Goal: Obtain resource: Download file/media

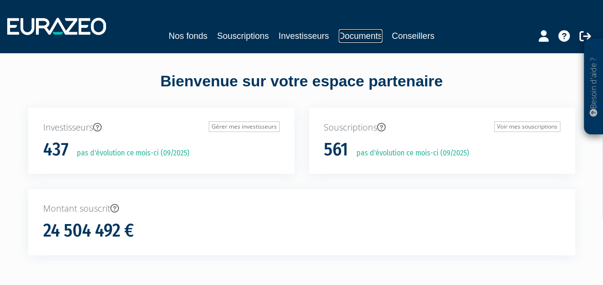
click at [360, 39] on link "Documents" at bounding box center [360, 35] width 44 height 13
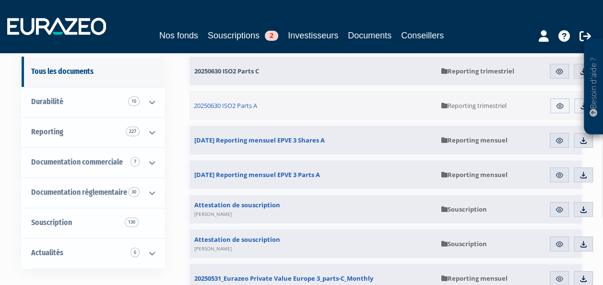
scroll to position [96, 0]
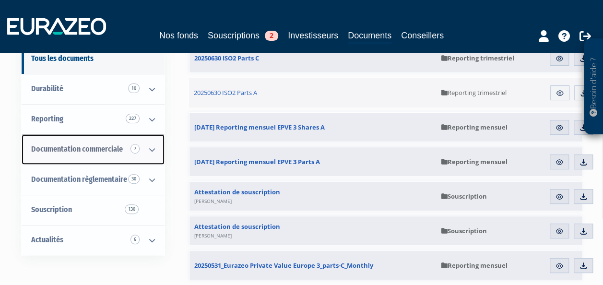
click at [96, 148] on span "Documentation commerciale 7" at bounding box center [77, 148] width 92 height 9
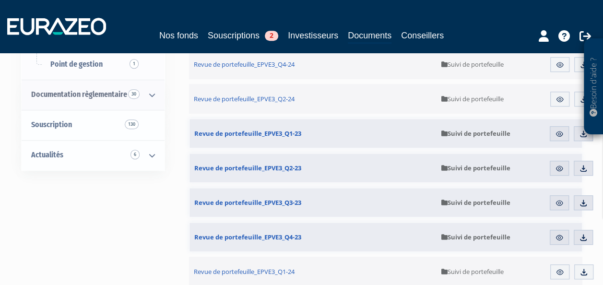
scroll to position [288, 0]
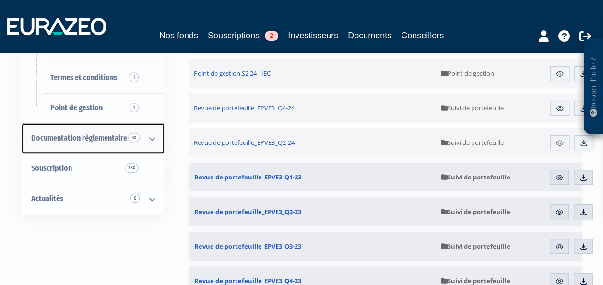
click at [91, 140] on span "Documentation règlementaire 30" at bounding box center [79, 137] width 96 height 9
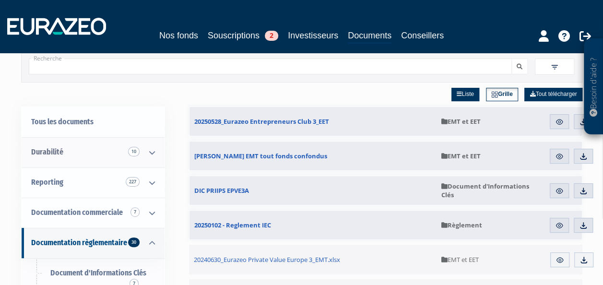
scroll to position [48, 0]
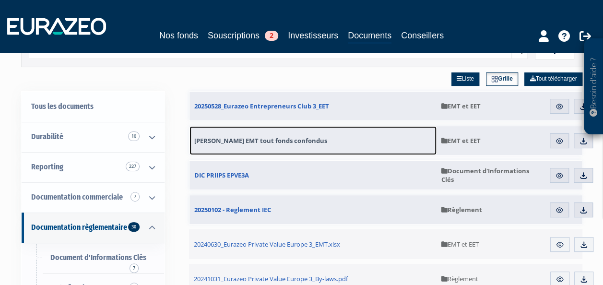
click at [247, 140] on span "Fichier EMT tout fonds confondus" at bounding box center [260, 140] width 133 height 9
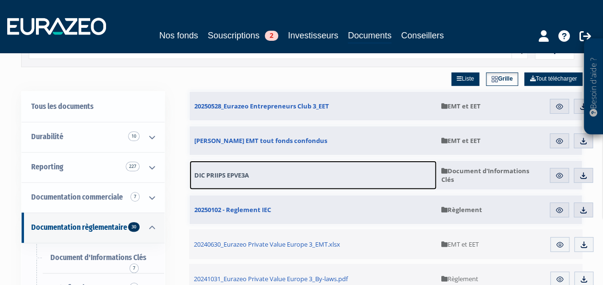
click at [226, 174] on span "DIC PRIIPS EPVE3A" at bounding box center [221, 175] width 55 height 9
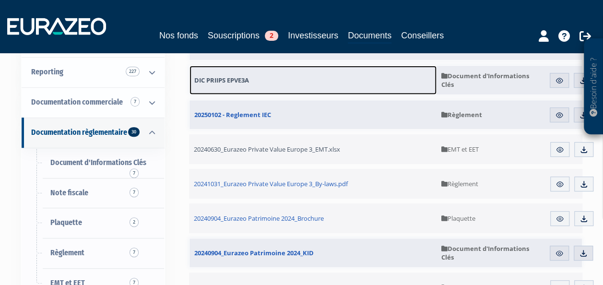
scroll to position [144, 0]
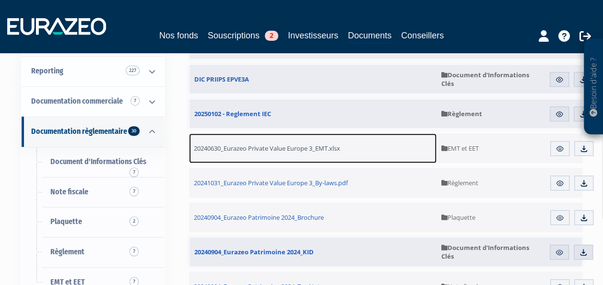
click at [249, 150] on span "20240630_Eurazeo Private Value Europe 3_EMT.xlsx" at bounding box center [267, 148] width 146 height 9
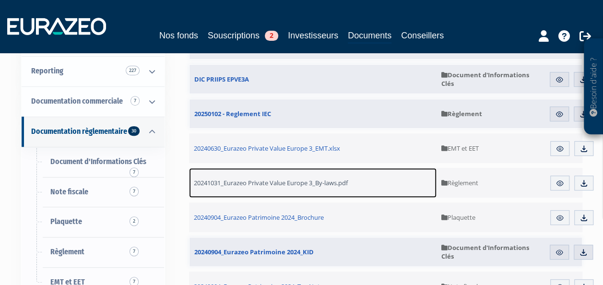
click at [264, 182] on span "20241031_Eurazeo Private Value Europe 3_By-laws.pdf" at bounding box center [271, 182] width 154 height 9
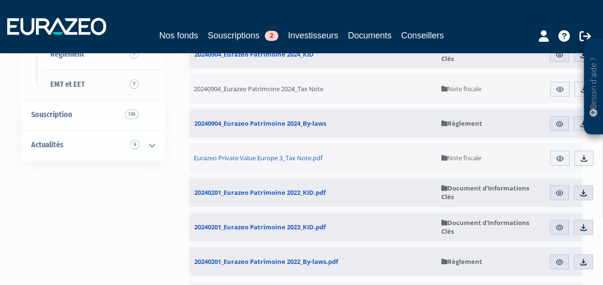
scroll to position [384, 0]
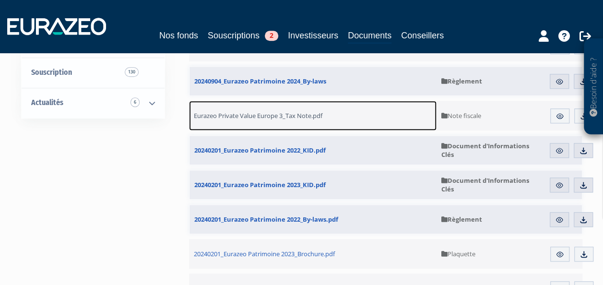
click at [261, 113] on span "Eurazeo Private Value Europe 3_Tax Note.pdf" at bounding box center [258, 115] width 128 height 9
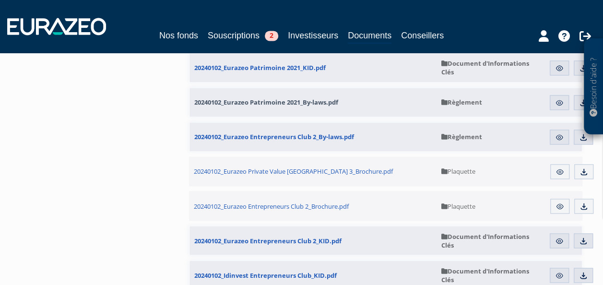
scroll to position [719, 0]
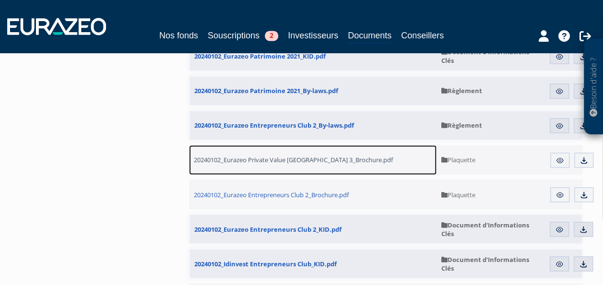
click at [266, 158] on span "20240102_Eurazeo Private Value Europe 3_Brochure.pdf" at bounding box center [293, 159] width 199 height 9
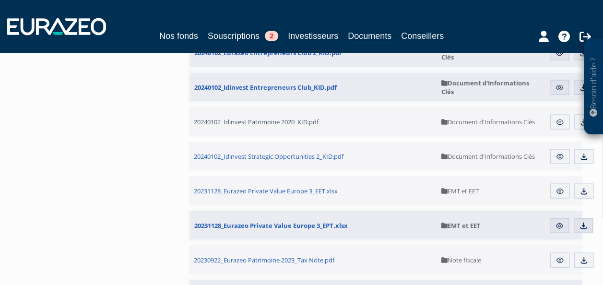
scroll to position [911, 0]
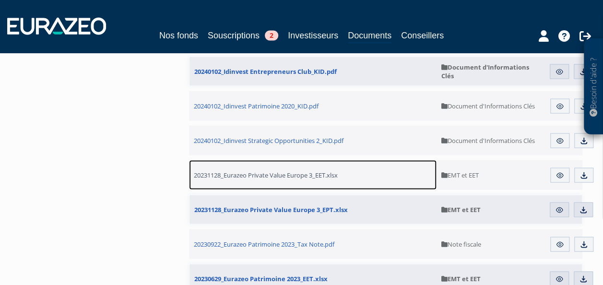
click at [269, 175] on span "20231128_Eurazeo Private Value Europe 3_EET.xlsx" at bounding box center [266, 175] width 144 height 9
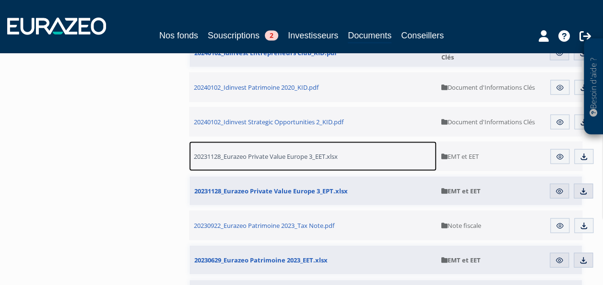
scroll to position [959, 0]
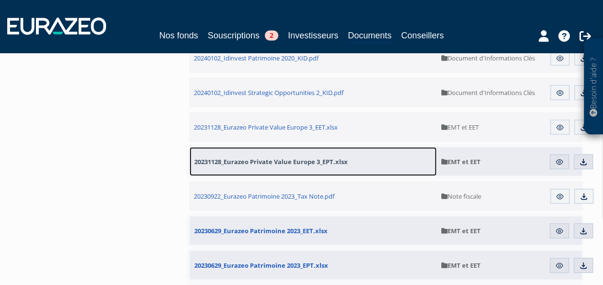
click at [280, 162] on span "20231128_Eurazeo Private Value Europe 3_EPT.xlsx" at bounding box center [270, 161] width 153 height 9
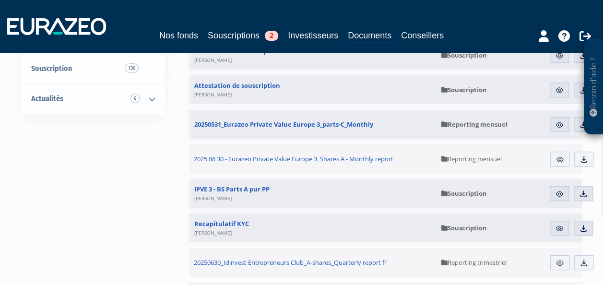
scroll to position [240, 0]
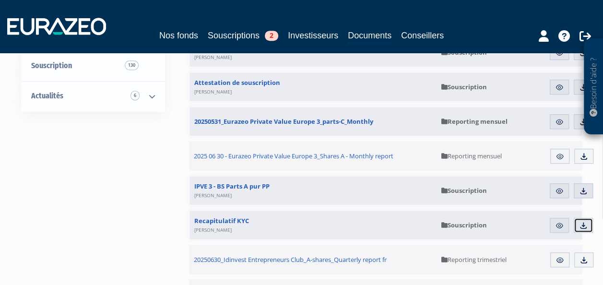
click at [585, 224] on img at bounding box center [583, 225] width 9 height 9
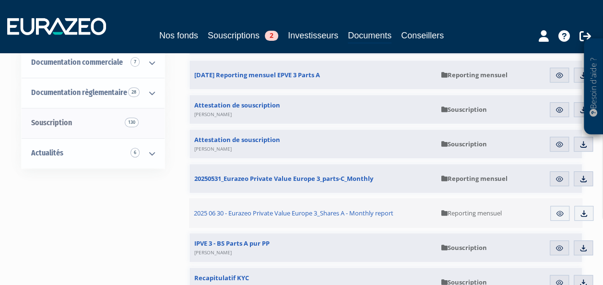
scroll to position [144, 0]
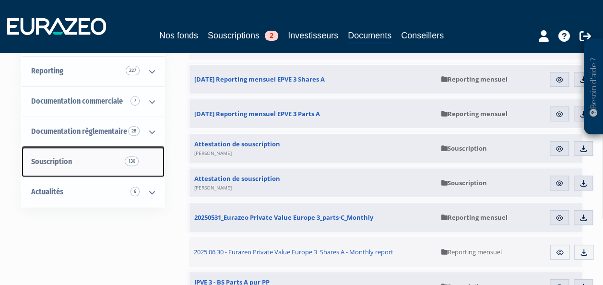
click at [84, 157] on link "Souscription 130" at bounding box center [93, 162] width 143 height 30
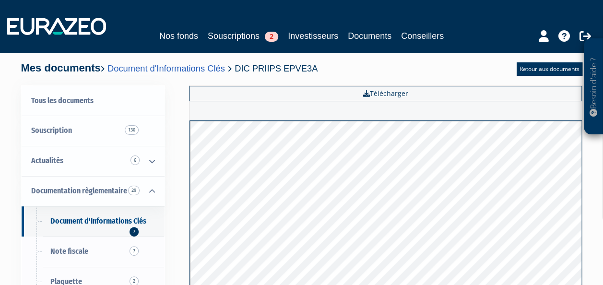
scroll to position [48, 0]
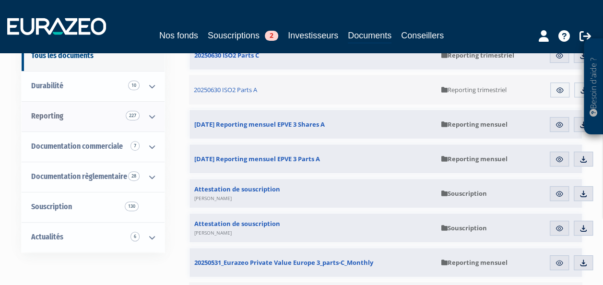
scroll to position [96, 0]
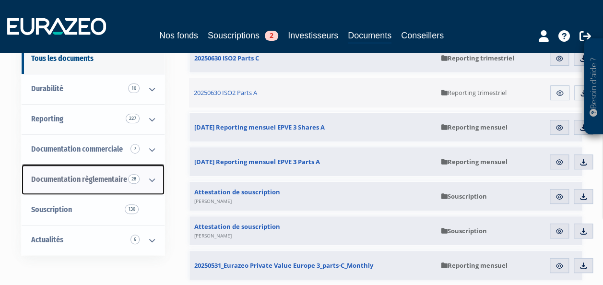
click at [108, 175] on span "Documentation règlementaire 28" at bounding box center [79, 179] width 96 height 9
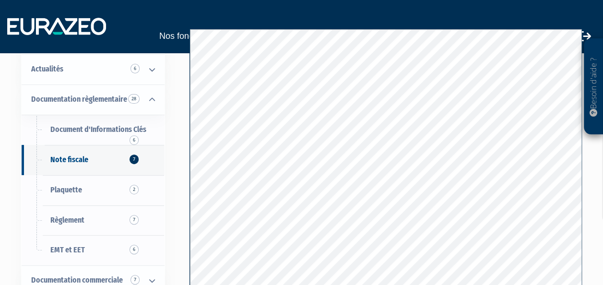
scroll to position [96, 0]
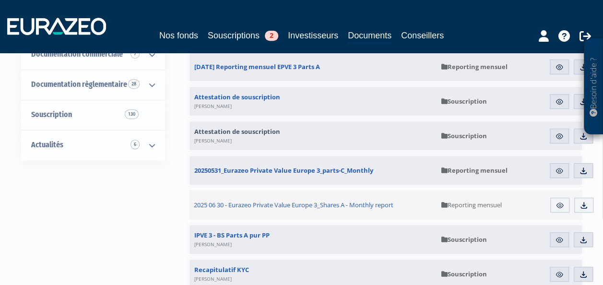
scroll to position [192, 0]
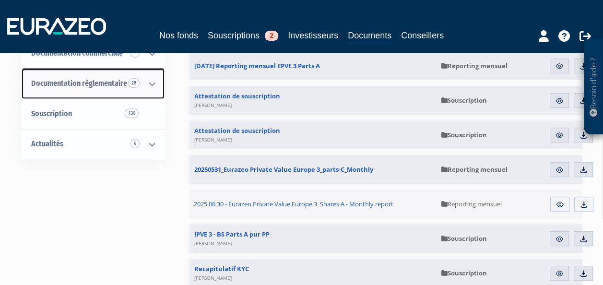
click at [91, 82] on span "Documentation règlementaire 28" at bounding box center [79, 83] width 96 height 9
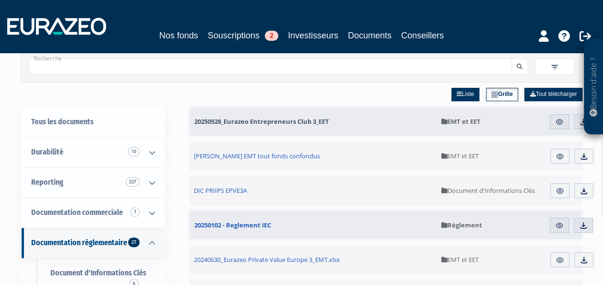
scroll to position [48, 0]
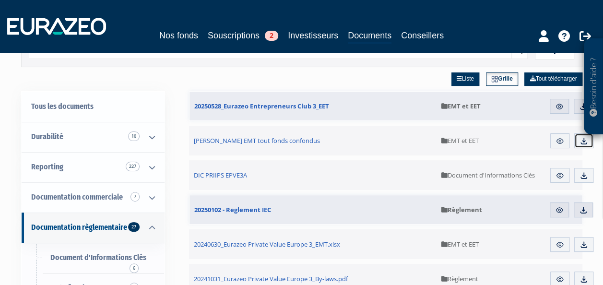
click at [583, 141] on img at bounding box center [583, 141] width 9 height 9
click at [284, 81] on div "Liste Grille Tout télécharger" at bounding box center [385, 79] width 393 height 24
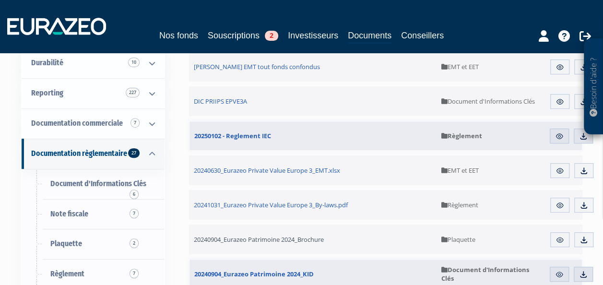
scroll to position [144, 0]
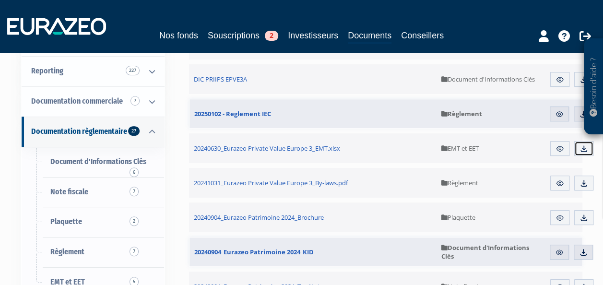
click at [583, 149] on img at bounding box center [583, 148] width 9 height 9
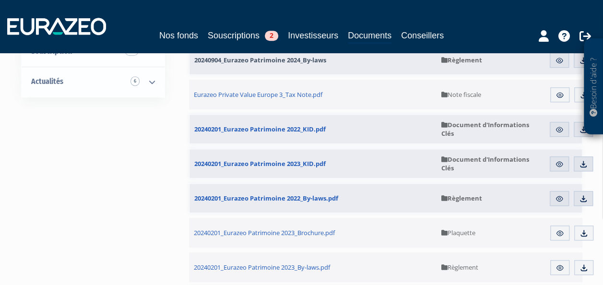
scroll to position [432, 0]
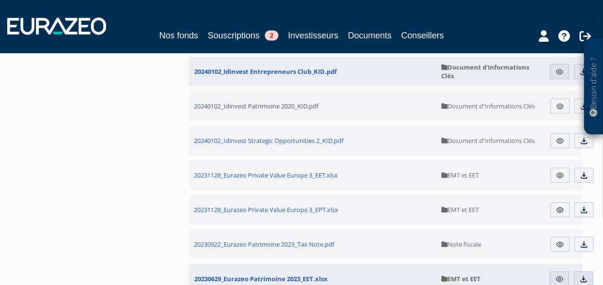
scroll to position [959, 0]
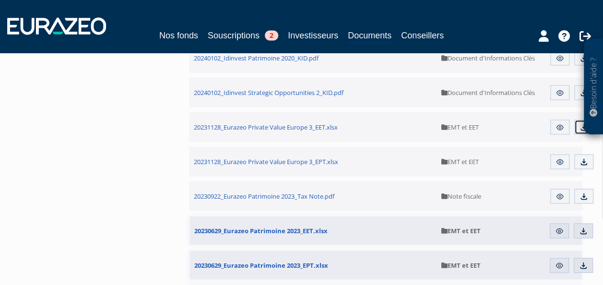
click at [580, 131] on link "Télécharger" at bounding box center [583, 127] width 19 height 15
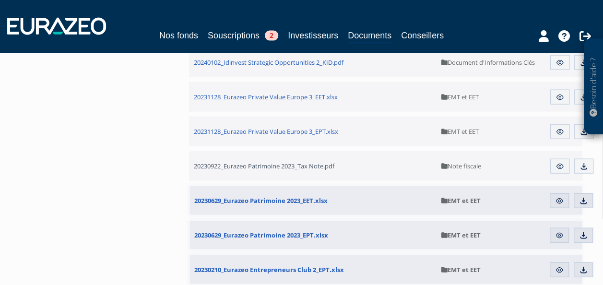
scroll to position [701, 0]
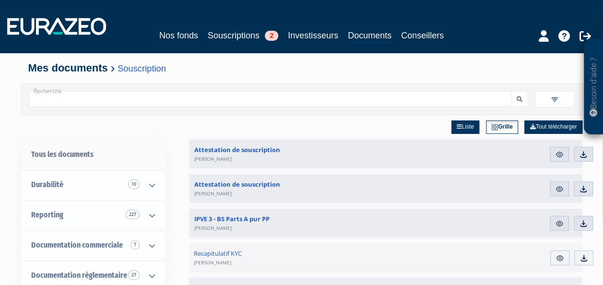
scroll to position [96, 0]
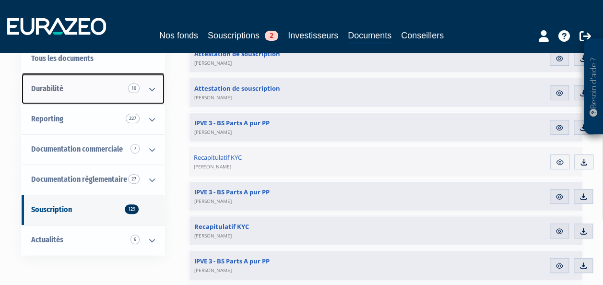
click at [154, 91] on icon at bounding box center [152, 89] width 25 height 30
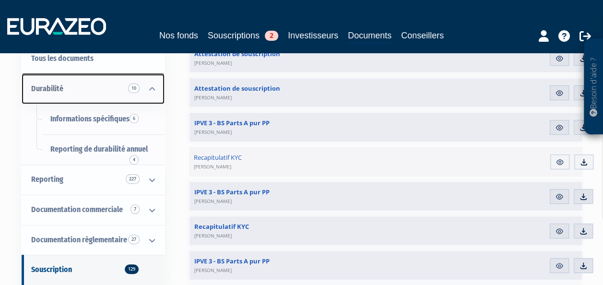
click at [154, 91] on icon at bounding box center [152, 89] width 25 height 30
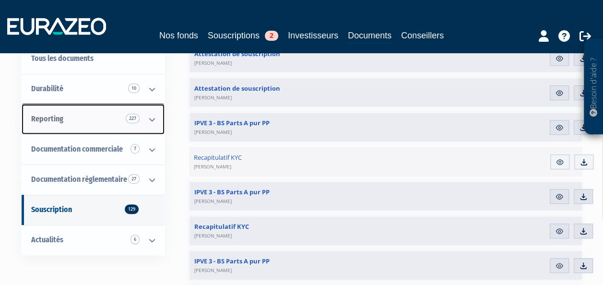
click at [150, 119] on icon at bounding box center [152, 120] width 25 height 30
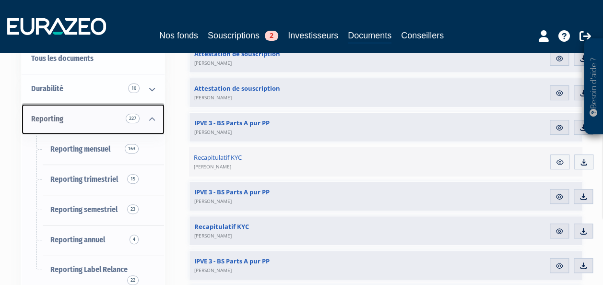
click at [150, 119] on icon at bounding box center [152, 120] width 25 height 30
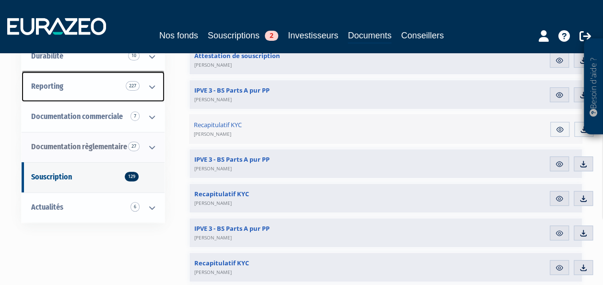
scroll to position [144, 0]
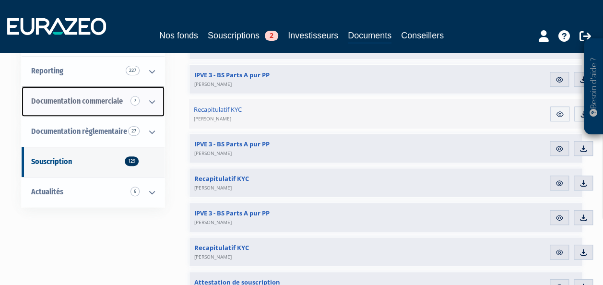
click at [151, 103] on icon at bounding box center [152, 102] width 25 height 30
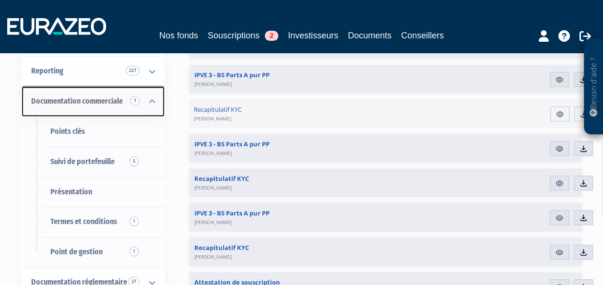
click at [152, 98] on icon at bounding box center [152, 102] width 25 height 30
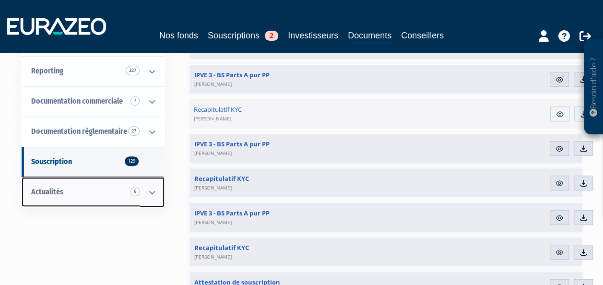
click at [151, 187] on icon at bounding box center [152, 192] width 25 height 30
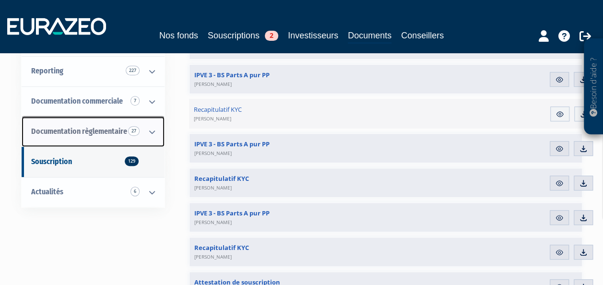
click at [152, 128] on icon at bounding box center [152, 132] width 25 height 30
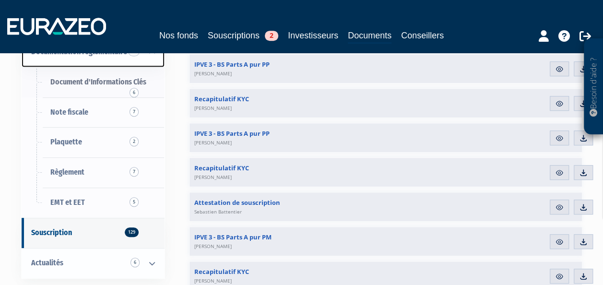
scroll to position [240, 0]
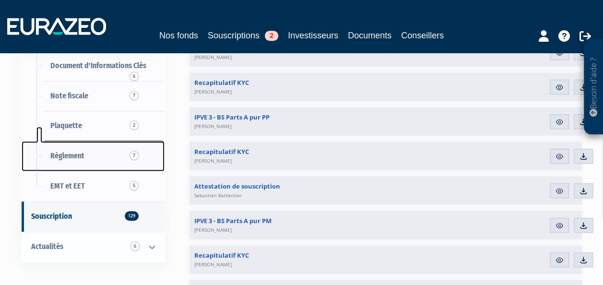
click at [92, 156] on link "Règlement 7" at bounding box center [93, 156] width 143 height 30
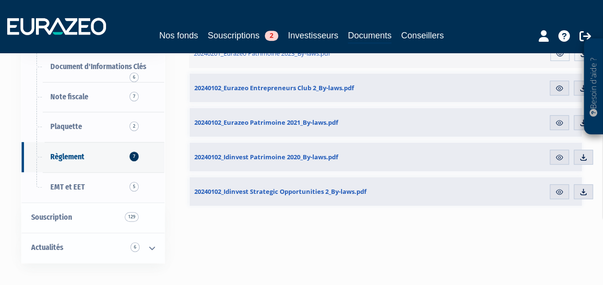
scroll to position [240, 0]
